Goal: Find specific page/section: Find specific page/section

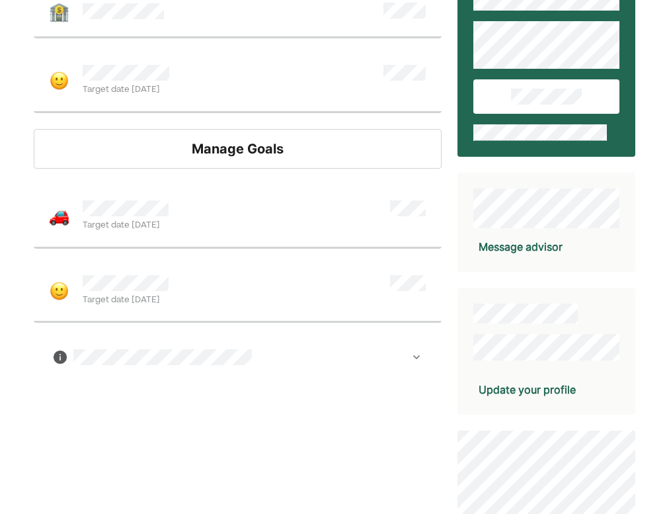
scroll to position [153, 0]
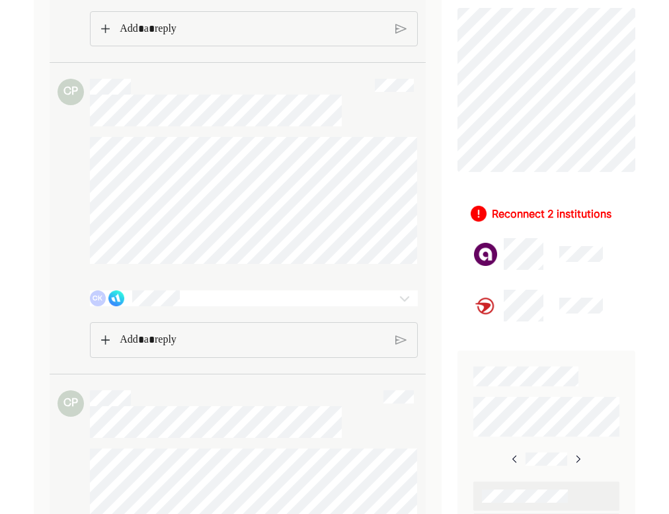
scroll to position [396, 0]
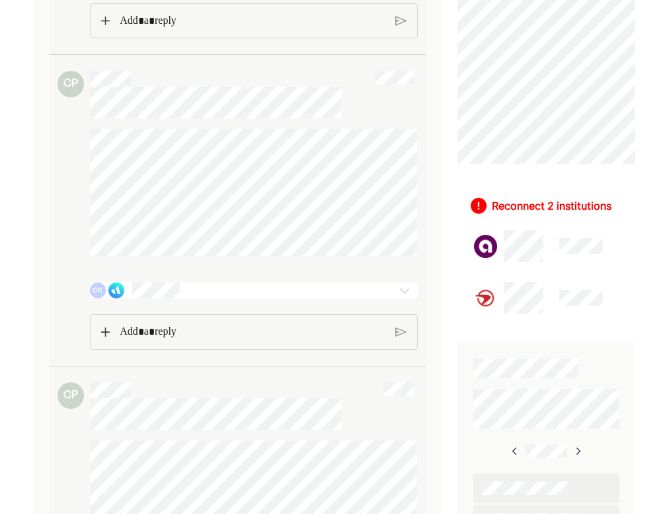
click at [124, 287] on div "CK" at bounding box center [227, 290] width 274 height 16
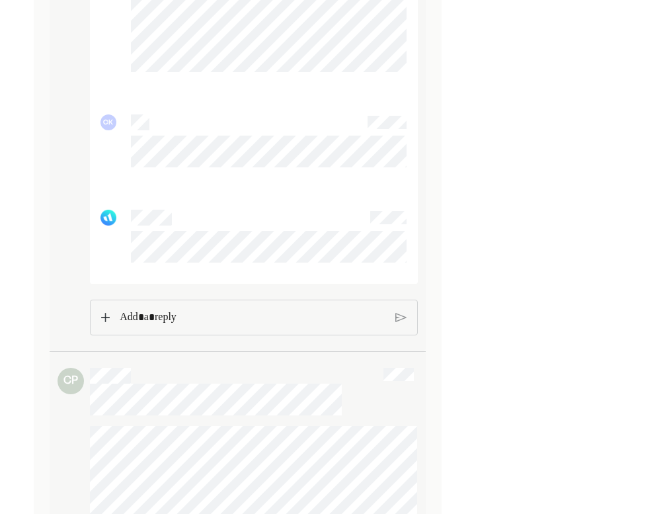
scroll to position [3485, 0]
